Goal: Information Seeking & Learning: Learn about a topic

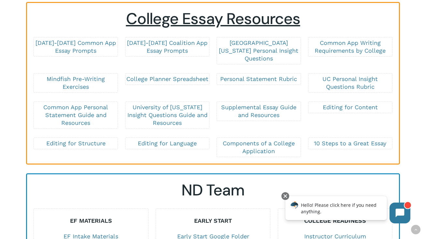
scroll to position [1286, 0]
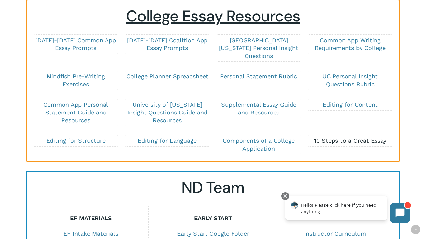
click at [324, 142] on link "10 Steps to a Great Essay" at bounding box center [350, 140] width 72 height 7
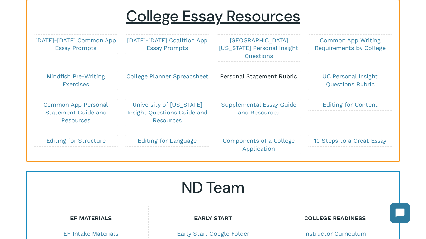
click at [262, 75] on link "Personal Statement Rubric" at bounding box center [258, 76] width 77 height 7
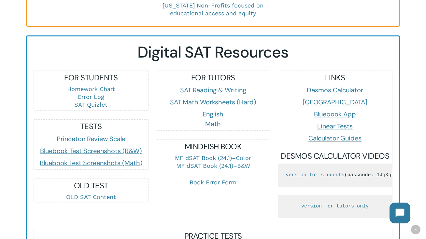
scroll to position [369, 0]
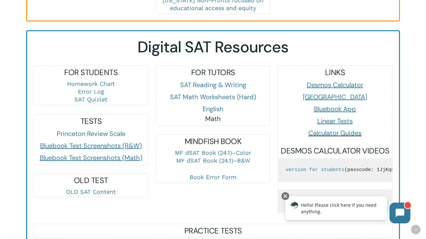
click at [210, 117] on link "Math" at bounding box center [213, 119] width 16 height 8
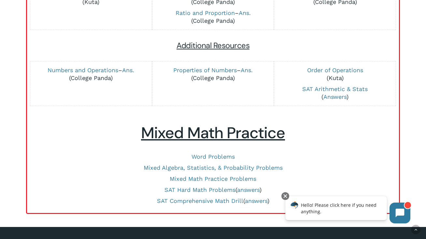
scroll to position [249, 0]
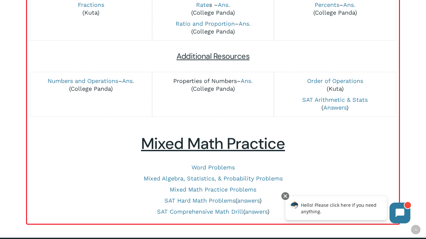
click at [221, 83] on link "Properties of Numbers" at bounding box center [205, 81] width 64 height 7
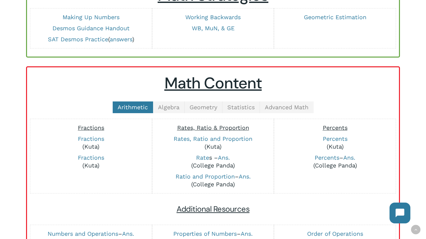
scroll to position [128, 0]
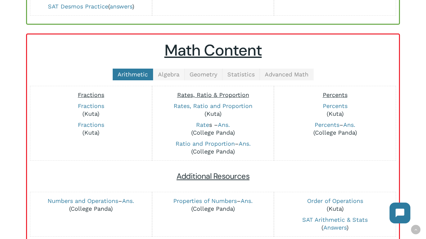
click at [169, 76] on span "Algebra" at bounding box center [169, 74] width 22 height 7
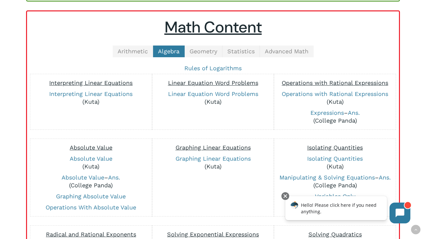
scroll to position [154, 0]
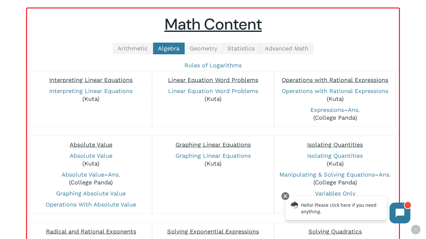
click at [208, 51] on span "Geometry" at bounding box center [204, 48] width 28 height 7
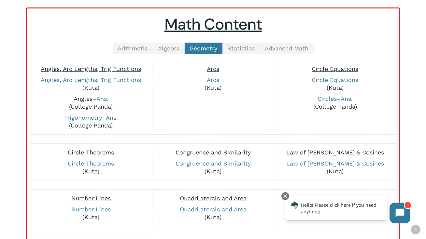
click at [82, 99] on link "Angles" at bounding box center [83, 98] width 19 height 7
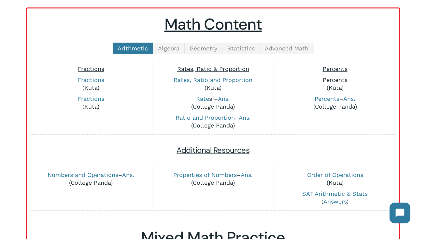
click at [337, 79] on link "Percents" at bounding box center [335, 80] width 25 height 7
click at [324, 100] on link "Percents" at bounding box center [327, 98] width 25 height 7
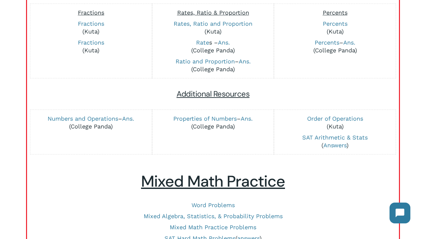
scroll to position [211, 0]
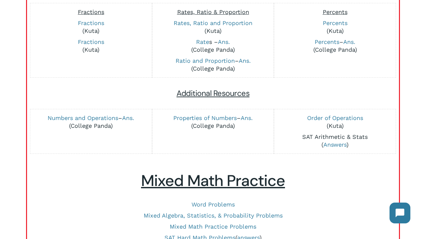
click at [328, 137] on link "SAT Arithmetic & Stats" at bounding box center [334, 137] width 65 height 7
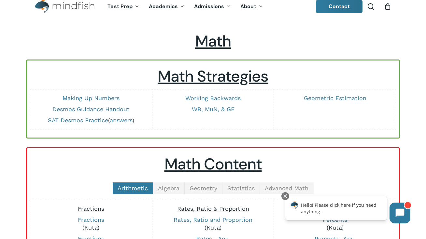
scroll to position [17, 0]
